Goal: Task Accomplishment & Management: Use online tool/utility

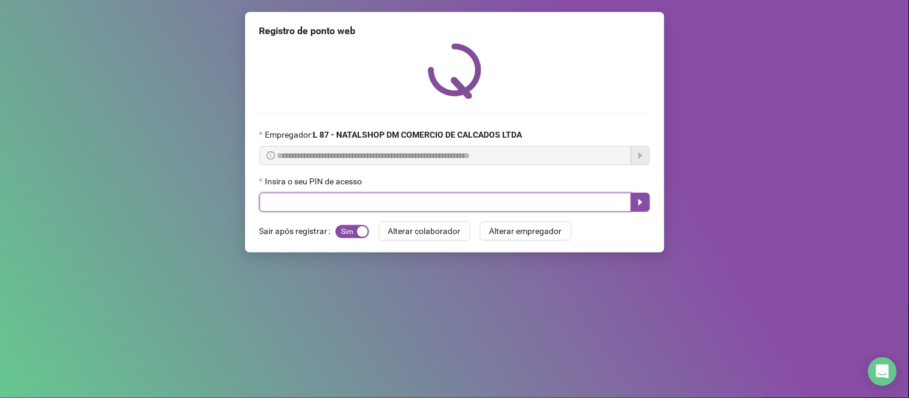
click at [374, 207] on input "text" at bounding box center [445, 202] width 372 height 19
type input "*****"
click at [636, 207] on icon "caret-right" at bounding box center [641, 203] width 10 height 10
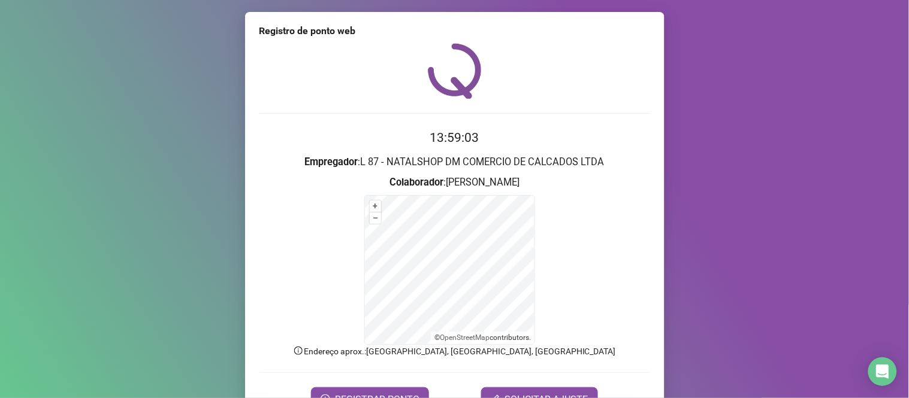
scroll to position [65, 0]
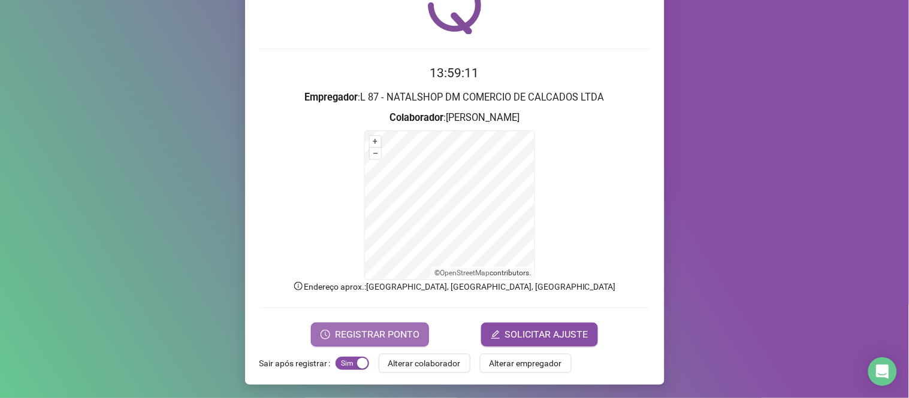
click at [400, 338] on span "REGISTRAR PONTO" at bounding box center [377, 335] width 84 height 14
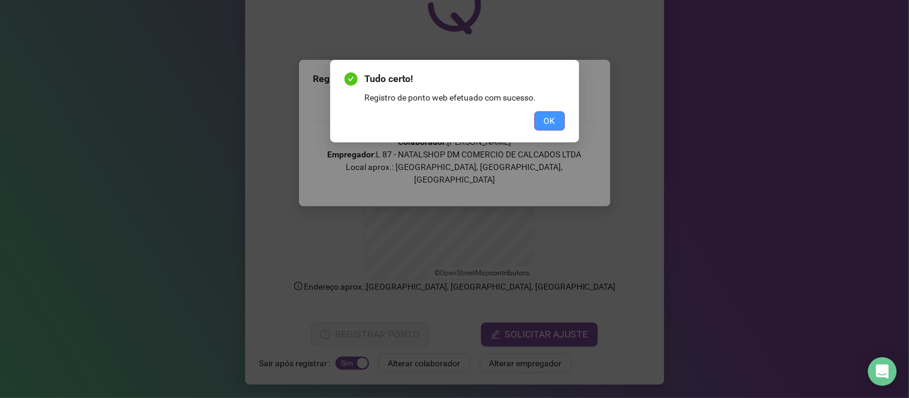
click at [558, 119] on button "OK" at bounding box center [549, 120] width 31 height 19
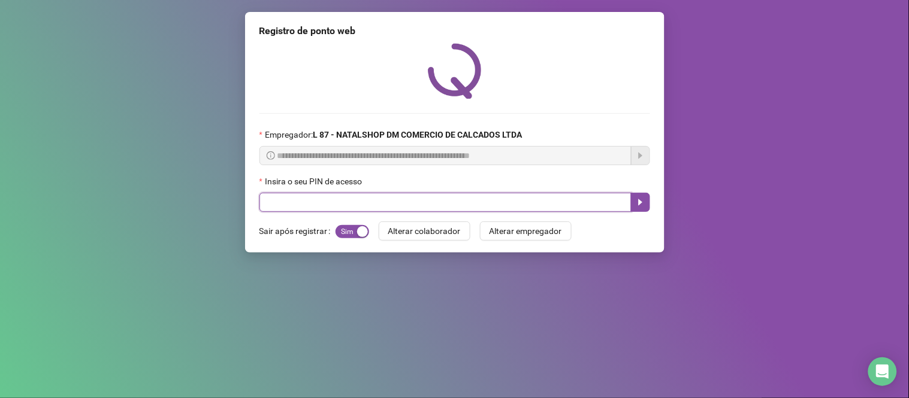
click at [338, 204] on input "text" at bounding box center [445, 202] width 372 height 19
type input "*****"
click at [643, 202] on icon "caret-right" at bounding box center [641, 203] width 10 height 10
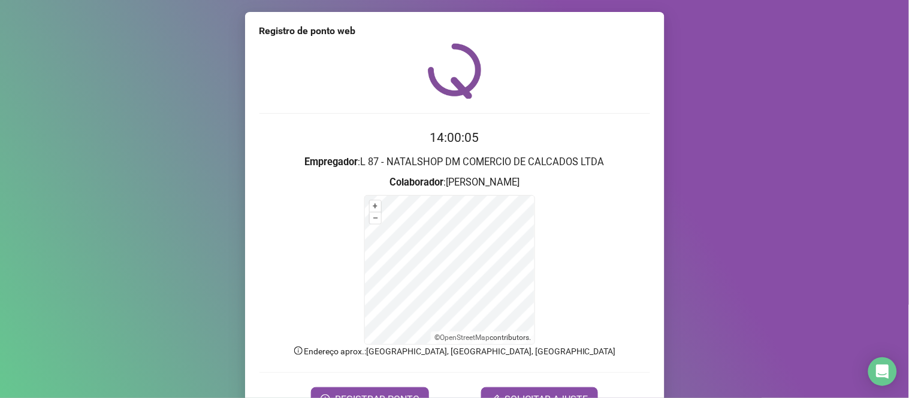
scroll to position [65, 0]
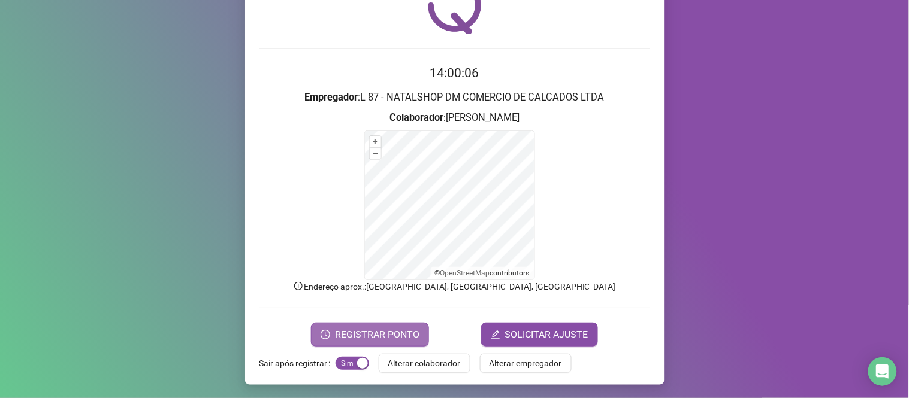
click at [354, 323] on button "REGISTRAR PONTO" at bounding box center [370, 335] width 118 height 24
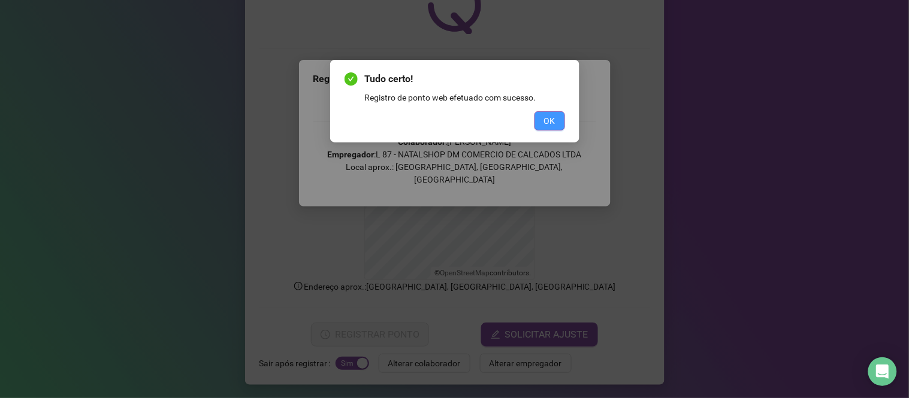
click at [540, 117] on button "OK" at bounding box center [549, 120] width 31 height 19
